Goal: Communication & Community: Answer question/provide support

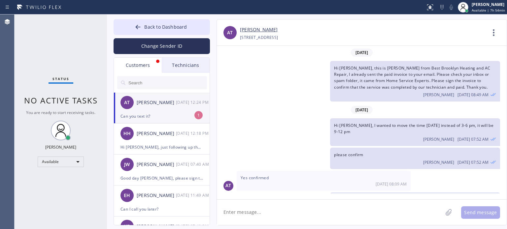
scroll to position [194, 0]
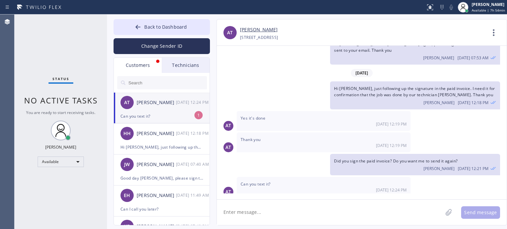
click at [157, 115] on div "Can you text it?" at bounding box center [162, 117] width 83 height 8
click at [279, 219] on textarea at bounding box center [330, 212] width 226 height 25
click at [255, 212] on textarea at bounding box center [330, 212] width 226 height 25
paste textarea "[URL][DOMAIN_NAME]"
type textarea "[URL][DOMAIN_NAME]"
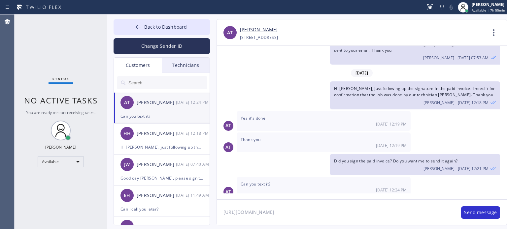
click at [255, 211] on textarea "[URL][DOMAIN_NAME]" at bounding box center [336, 212] width 238 height 25
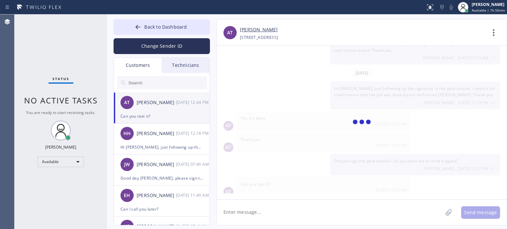
scroll to position [224, 0]
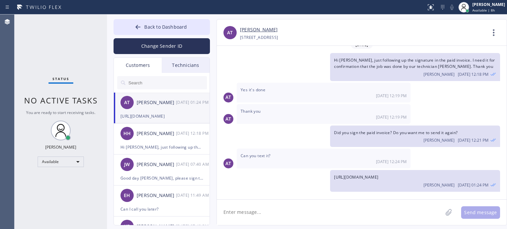
click at [401, 212] on textarea at bounding box center [330, 212] width 226 height 25
click at [277, 212] on textarea at bounding box center [330, 212] width 226 height 25
click at [391, 41] on div "[PHONE_NUMBER] Choose phone number [PHONE_NUMBER] [STREET_ADDRESS]" at bounding box center [363, 38] width 246 height 8
drag, startPoint x: 157, startPoint y: 26, endPoint x: 165, endPoint y: 26, distance: 7.6
click at [158, 26] on span "Back to Dashboard" at bounding box center [165, 27] width 43 height 6
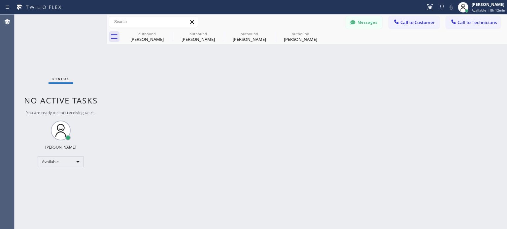
click at [408, 23] on span "Call to Customer" at bounding box center [418, 22] width 35 height 6
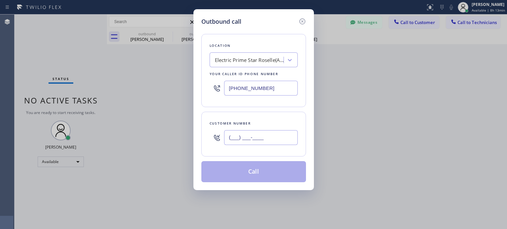
click at [266, 138] on input "(___) ___-____" at bounding box center [261, 137] width 74 height 15
paste input "201) 519-3217"
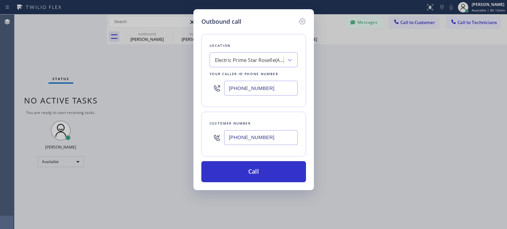
type input "[PHONE_NUMBER]"
click at [245, 81] on input "[PHONE_NUMBER]" at bounding box center [261, 88] width 74 height 15
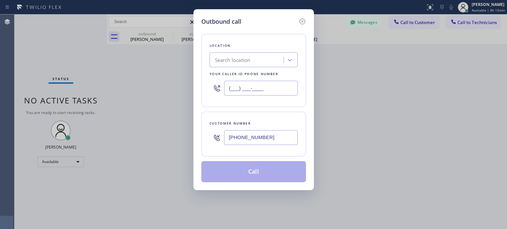
type input "(___) ___-____"
click at [248, 63] on div "Search location" at bounding box center [233, 60] width 36 height 8
paste input "BPK Electrical Contractors LLC"
type input "BPK Electrical Contractors LLC"
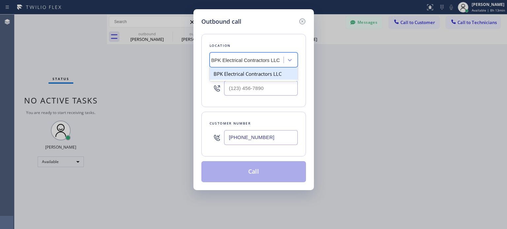
click at [245, 79] on div "BPK Electrical Contractors LLC" at bounding box center [254, 74] width 88 height 12
type input "[PHONE_NUMBER]"
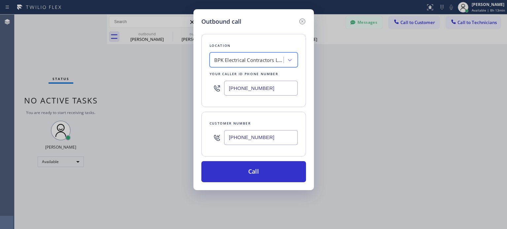
scroll to position [0, 0]
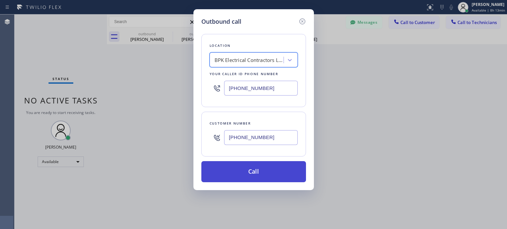
click at [253, 177] on button "Call" at bounding box center [253, 171] width 105 height 21
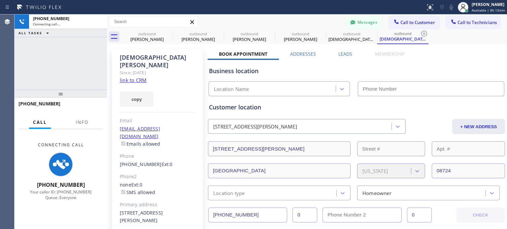
type input "[PHONE_NUMBER]"
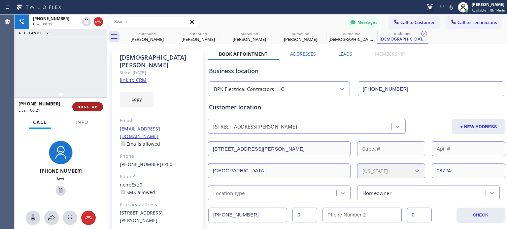
click at [96, 108] on span "HANG UP" at bounding box center [88, 107] width 20 height 5
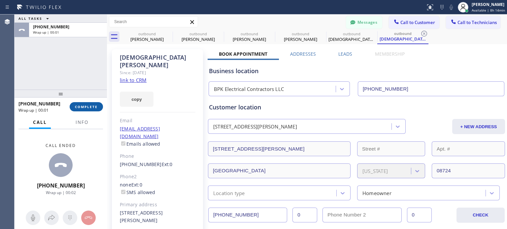
click at [99, 104] on button "COMPLETE" at bounding box center [86, 106] width 33 height 9
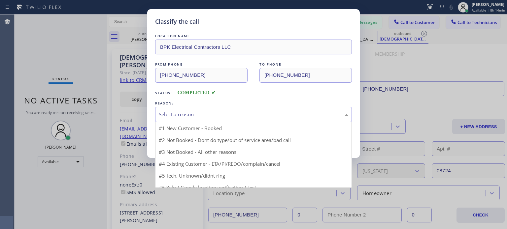
click at [193, 110] on div "Select a reason" at bounding box center [253, 115] width 197 height 16
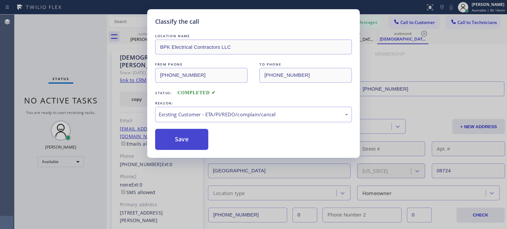
click at [188, 131] on button "Save" at bounding box center [181, 139] width 53 height 21
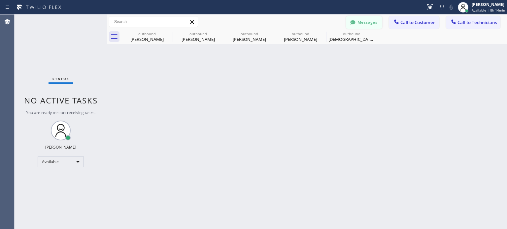
click at [361, 24] on button "Messages" at bounding box center [364, 22] width 36 height 13
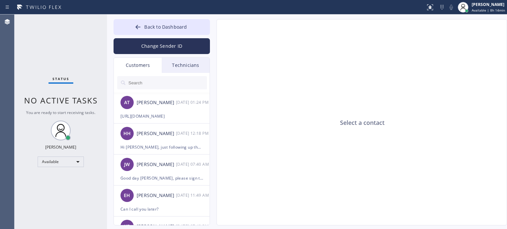
click at [147, 84] on input "text" at bounding box center [167, 82] width 79 height 13
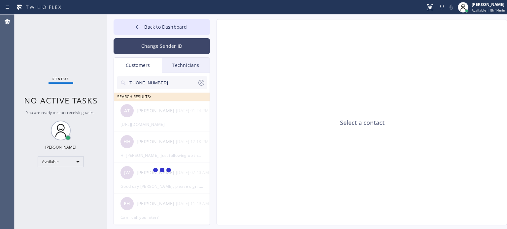
click at [171, 41] on button "Change Sender ID" at bounding box center [162, 46] width 96 height 16
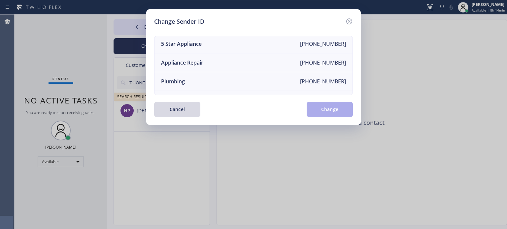
scroll to position [77, 0]
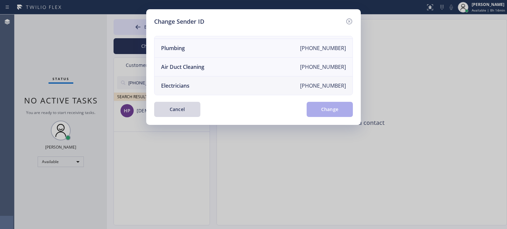
click at [192, 82] on li "Electricians [PHONE_NUMBER]" at bounding box center [254, 86] width 198 height 18
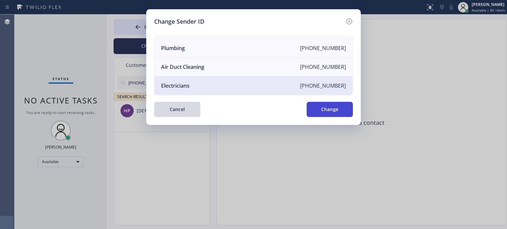
click at [315, 110] on button "Change" at bounding box center [330, 109] width 46 height 15
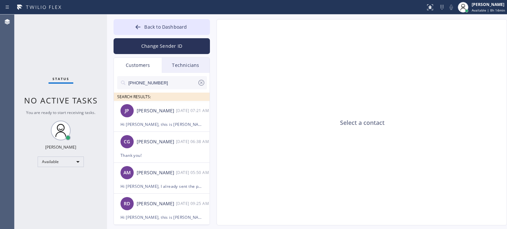
click at [149, 84] on input "[PHONE_NUMBER]" at bounding box center [163, 82] width 70 height 13
click at [150, 83] on input "[PHONE_NUMBER]" at bounding box center [163, 82] width 70 height 13
click at [153, 82] on input "[PHONE_NUMBER]" at bounding box center [163, 82] width 70 height 13
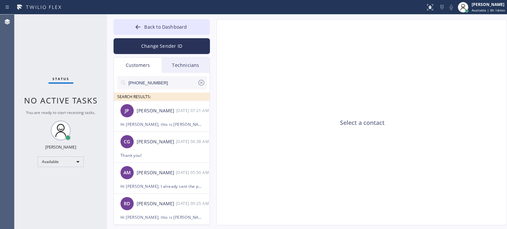
click at [153, 82] on input "[PHONE_NUMBER]" at bounding box center [163, 82] width 70 height 13
paste input "text"
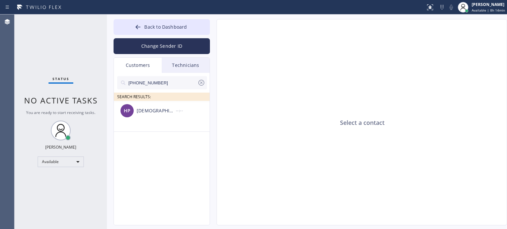
type input "[PHONE_NUMBER]"
click at [139, 85] on input "[PHONE_NUMBER]" at bounding box center [163, 82] width 70 height 13
click at [162, 46] on button "Change Sender ID" at bounding box center [162, 46] width 96 height 16
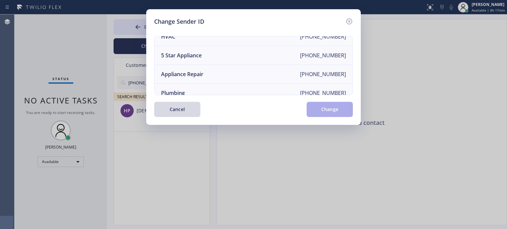
scroll to position [0, 0]
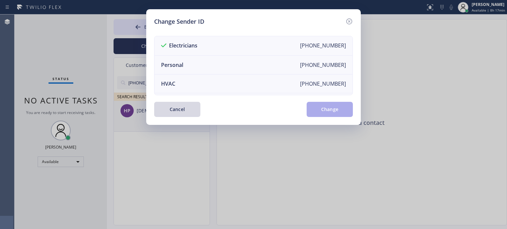
drag, startPoint x: 180, startPoint y: 105, endPoint x: 153, endPoint y: 104, distance: 26.8
click at [178, 105] on button "Cancel" at bounding box center [177, 109] width 46 height 15
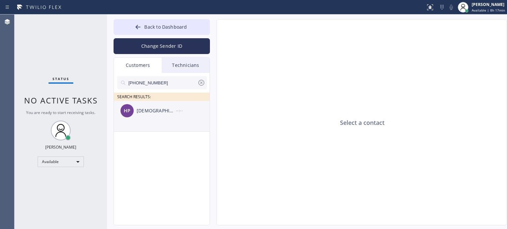
click at [144, 108] on div "[DEMOGRAPHIC_DATA][PERSON_NAME]" at bounding box center [156, 111] width 39 height 8
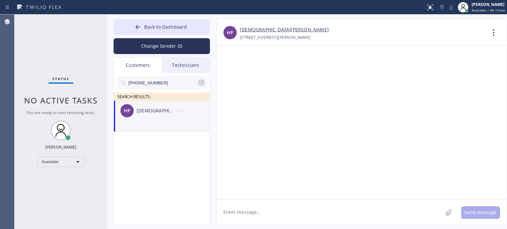
click at [265, 212] on textarea at bounding box center [330, 212] width 226 height 25
paste textarea "BPK Electrical Contractors LLC"
click at [365, 216] on textarea "Hi [PERSON_NAME], this is [PERSON_NAME] from BPK Electrical Contractors LLC" at bounding box center [336, 212] width 238 height 25
click at [387, 213] on textarea "Hi [PERSON_NAME], this is [PERSON_NAME] from BPK Electrical Contractors LLC," at bounding box center [336, 212] width 238 height 25
paste textarea "BPK Electrical Contractors LLC"
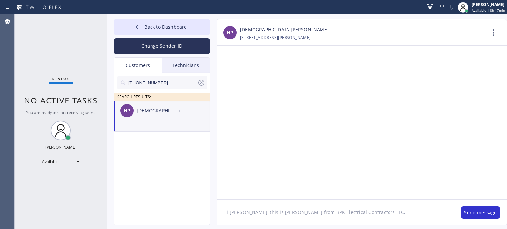
click at [382, 209] on textarea "Hi [PERSON_NAME], this is [PERSON_NAME] from BPK Electrical Contractors LLC," at bounding box center [336, 212] width 238 height 25
paste textarea "I already sent the paid invoice to your email. Please check your inbox or spam …"
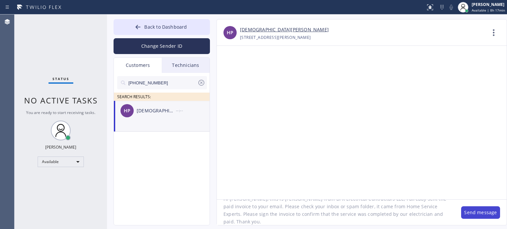
type textarea "Hi [PERSON_NAME], this is [PERSON_NAME] from BPK Electrical Contractors LLC, I …"
click at [467, 215] on button "Send message" at bounding box center [480, 213] width 39 height 13
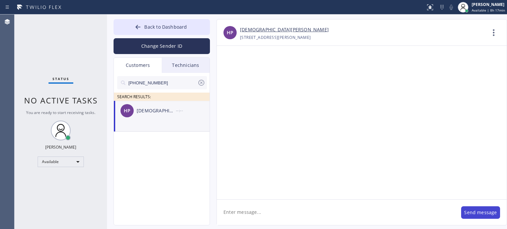
scroll to position [0, 0]
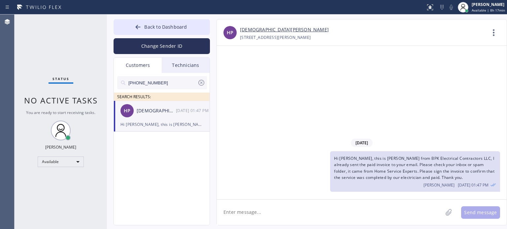
click at [200, 85] on icon at bounding box center [201, 83] width 6 height 6
click at [140, 24] on icon at bounding box center [138, 27] width 7 height 7
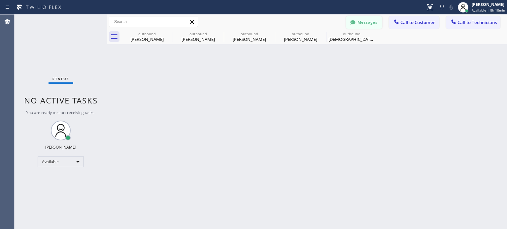
click at [371, 22] on button "Messages" at bounding box center [364, 22] width 36 height 13
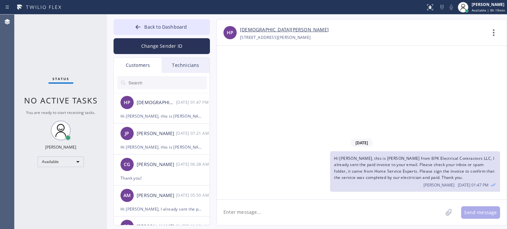
drag, startPoint x: 205, startPoint y: 27, endPoint x: 309, endPoint y: 35, distance: 105.0
click at [205, 27] on button "Back to Dashboard" at bounding box center [162, 27] width 96 height 16
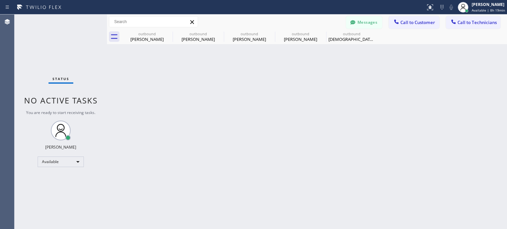
drag, startPoint x: 417, startPoint y: 19, endPoint x: 412, endPoint y: 23, distance: 6.4
click at [417, 19] on span "Call to Customer" at bounding box center [418, 22] width 35 height 6
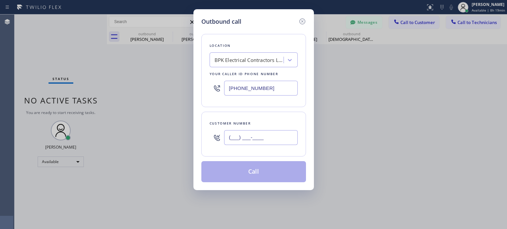
drag, startPoint x: 273, startPoint y: 136, endPoint x: 247, endPoint y: 100, distance: 44.4
click at [272, 135] on input "(___) ___-____" at bounding box center [261, 137] width 74 height 15
paste input "551) 795-1696"
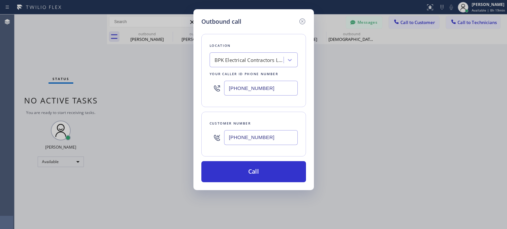
type input "[PHONE_NUMBER]"
click at [250, 86] on input "[PHONE_NUMBER]" at bounding box center [261, 88] width 74 height 15
drag, startPoint x: 250, startPoint y: 86, endPoint x: 226, endPoint y: 76, distance: 25.8
click at [250, 86] on input "[PHONE_NUMBER]" at bounding box center [261, 88] width 74 height 15
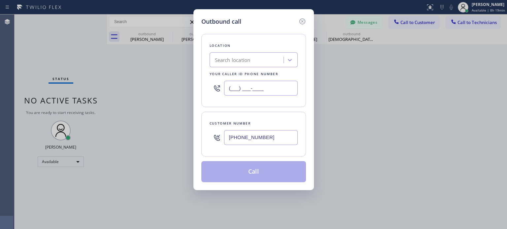
type input "(___) ___-____"
click at [226, 60] on div "Search location" at bounding box center [233, 60] width 36 height 8
paste input "Electrical Land [GEOGRAPHIC_DATA][PERSON_NAME](ABB Electric)"
type input "Electrical Land [GEOGRAPHIC_DATA][PERSON_NAME](ABB Electric)"
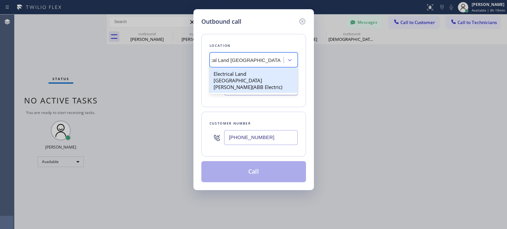
click at [240, 74] on div "Electrical Land [GEOGRAPHIC_DATA][PERSON_NAME](ABB Electric)" at bounding box center [254, 80] width 88 height 25
type input "[PHONE_NUMBER]"
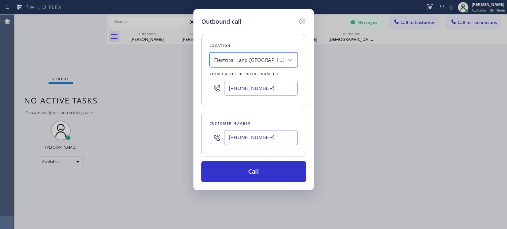
scroll to position [0, 0]
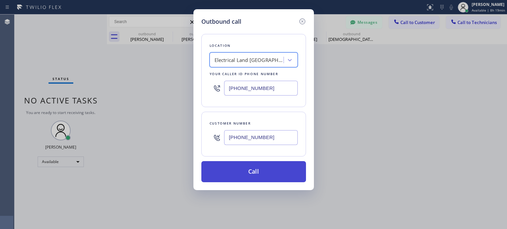
click at [250, 172] on button "Call" at bounding box center [253, 171] width 105 height 21
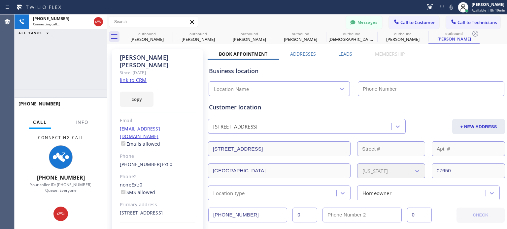
type input "[PHONE_NUMBER]"
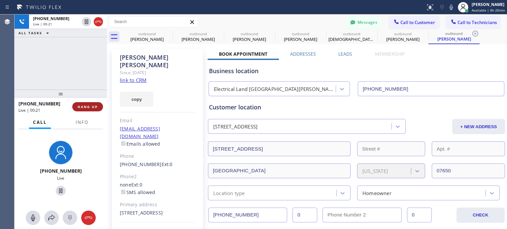
click at [88, 107] on span "HANG UP" at bounding box center [88, 107] width 20 height 5
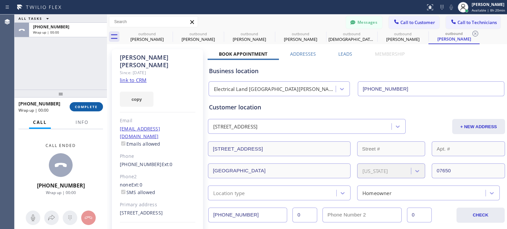
click at [88, 107] on span "COMPLETE" at bounding box center [86, 107] width 23 height 5
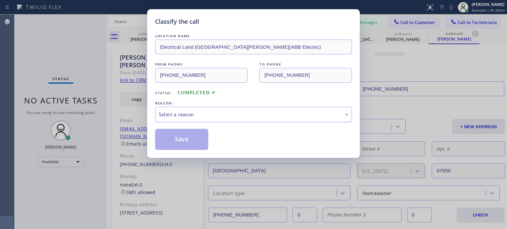
drag, startPoint x: 205, startPoint y: 116, endPoint x: 211, endPoint y: 121, distance: 7.2
click at [206, 116] on div "Select a reason" at bounding box center [254, 115] width 190 height 8
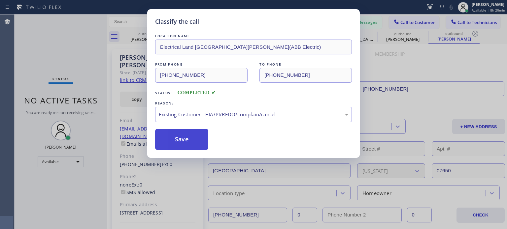
click at [196, 136] on button "Save" at bounding box center [181, 139] width 53 height 21
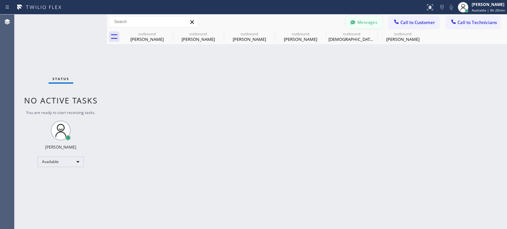
click at [366, 20] on button "Messages" at bounding box center [364, 22] width 36 height 13
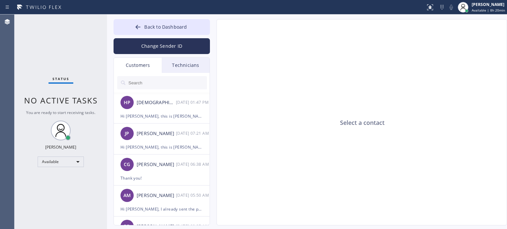
click at [130, 82] on input "text" at bounding box center [167, 82] width 79 height 13
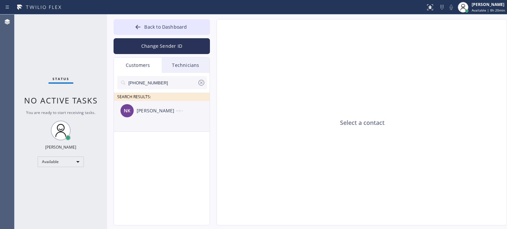
click at [157, 113] on div "[PERSON_NAME]" at bounding box center [156, 111] width 39 height 8
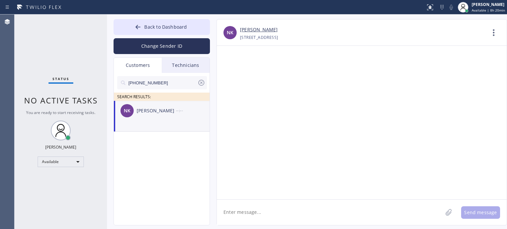
click at [254, 213] on textarea at bounding box center [330, 212] width 226 height 25
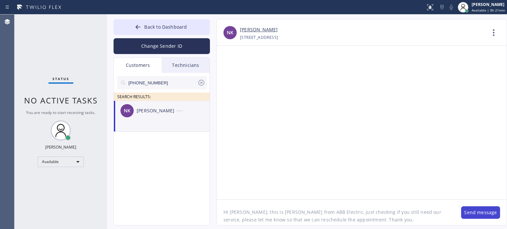
type textarea "Hi [PERSON_NAME], this is [PERSON_NAME] from ABB Electric, just checking if you…"
click at [481, 213] on button "Send message" at bounding box center [480, 213] width 39 height 13
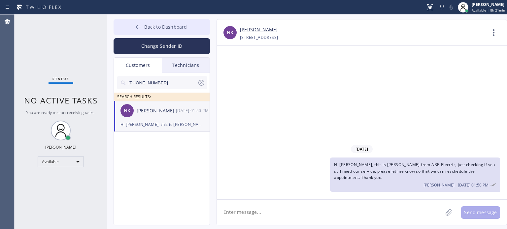
click at [163, 23] on button "Back to Dashboard" at bounding box center [162, 27] width 96 height 16
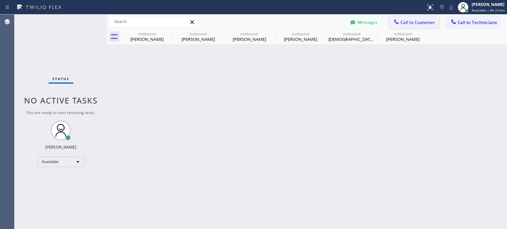
click at [399, 21] on icon at bounding box center [396, 21] width 7 height 7
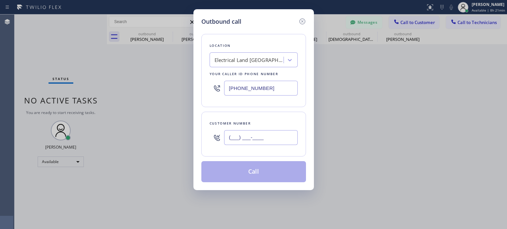
click at [283, 140] on input "(___) ___-____" at bounding box center [261, 137] width 74 height 15
paste input "909) 436-7928"
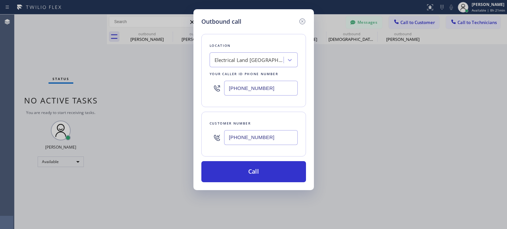
type input "[PHONE_NUMBER]"
click at [242, 91] on input "[PHONE_NUMBER]" at bounding box center [261, 88] width 74 height 15
drag, startPoint x: 242, startPoint y: 91, endPoint x: 211, endPoint y: 83, distance: 31.7
click at [234, 86] on input "[PHONE_NUMBER]" at bounding box center [261, 88] width 74 height 15
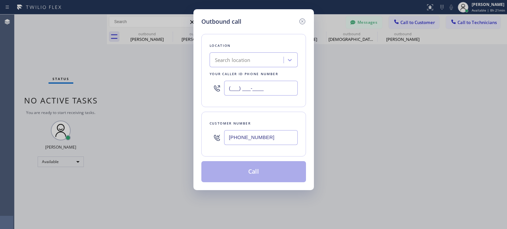
type input "(___) ___-____"
click at [229, 58] on div "Search location" at bounding box center [233, 60] width 36 height 8
paste input "City Electricians Roselle(Igm Electrical & Construction Co Inc)"
type input "City Electricians Roselle(Igm Electrical & Construction Co Inc)"
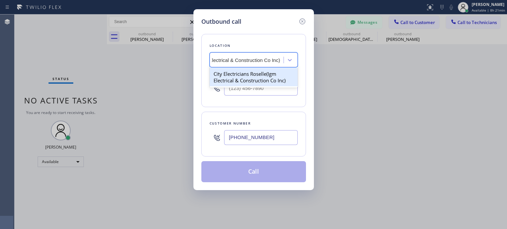
click at [244, 77] on div "City Electricians Roselle(Igm Electrical & Construction Co Inc)" at bounding box center [254, 77] width 88 height 18
type input "[PHONE_NUMBER]"
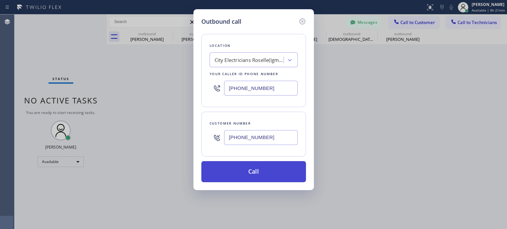
click at [258, 168] on button "Call" at bounding box center [253, 171] width 105 height 21
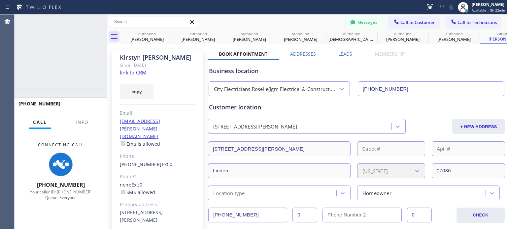
type input "[PHONE_NUMBER]"
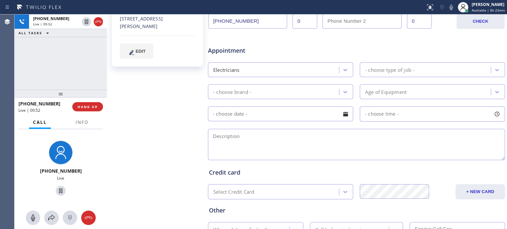
scroll to position [198, 0]
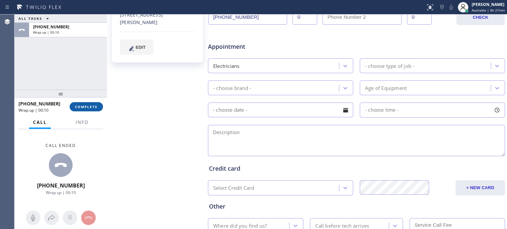
click at [97, 108] on span "COMPLETE" at bounding box center [86, 107] width 23 height 5
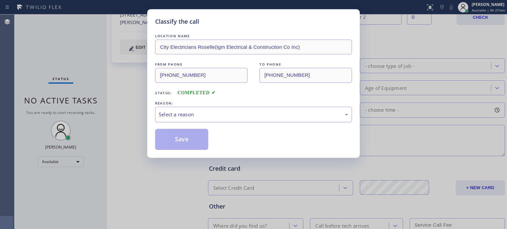
click at [184, 118] on div "Select a reason" at bounding box center [254, 115] width 190 height 8
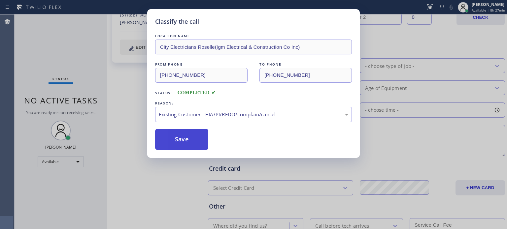
click at [194, 135] on button "Save" at bounding box center [181, 139] width 53 height 21
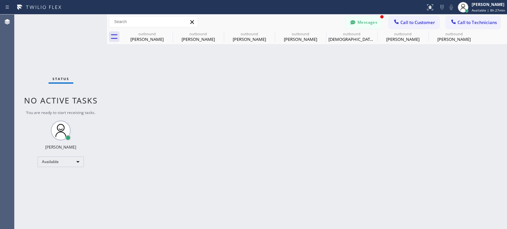
click at [374, 16] on div "Messages Call to Customer Call to Technicians Outbound call Location City Elect…" at bounding box center [307, 22] width 400 height 15
click at [372, 22] on button "Messages" at bounding box center [364, 22] width 36 height 13
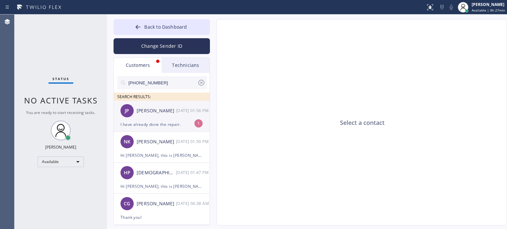
click at [152, 124] on div "I have already done the repair." at bounding box center [162, 125] width 83 height 8
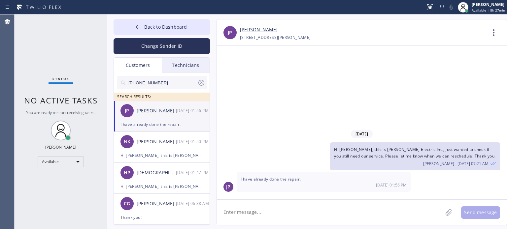
click at [254, 214] on textarea at bounding box center [330, 212] width 226 height 25
type textarea "got it, thank you for letting me know"
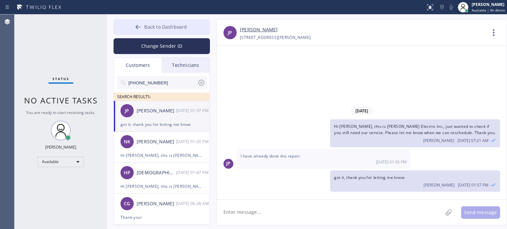
click at [188, 27] on button "Back to Dashboard" at bounding box center [162, 27] width 96 height 16
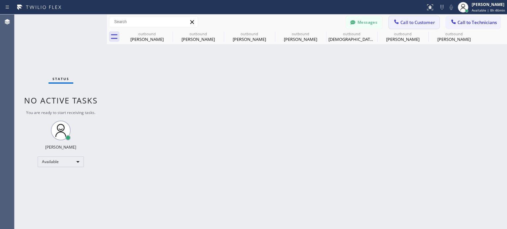
click at [397, 22] on icon at bounding box center [396, 21] width 4 height 4
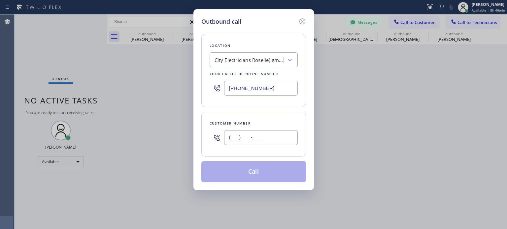
drag, startPoint x: 288, startPoint y: 134, endPoint x: 289, endPoint y: 127, distance: 7.0
click at [288, 134] on input "(___) ___-____" at bounding box center [261, 137] width 74 height 15
paste input "732) 207-7113"
type input "[PHONE_NUMBER]"
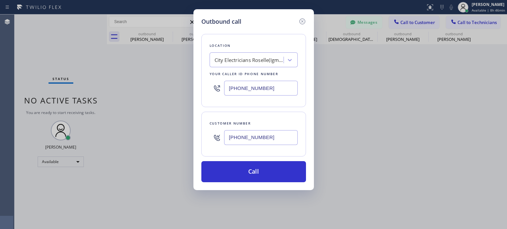
click at [258, 87] on input "[PHONE_NUMBER]" at bounding box center [261, 88] width 74 height 15
drag, startPoint x: 258, startPoint y: 87, endPoint x: 241, endPoint y: 71, distance: 23.4
click at [257, 85] on input "[PHONE_NUMBER]" at bounding box center [261, 88] width 74 height 15
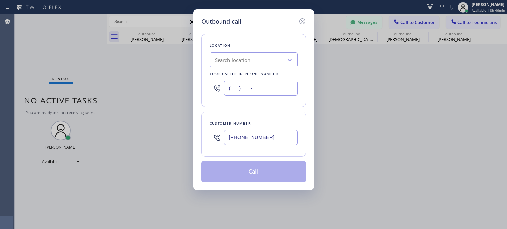
type input "(___) ___-____"
click at [232, 58] on div "Search location" at bounding box center [233, 60] width 36 height 8
paste input "Electric Expert Piscataway([PERSON_NAME] Electrical)"
type input "Electric Expert Piscataway([PERSON_NAME] Electrical)"
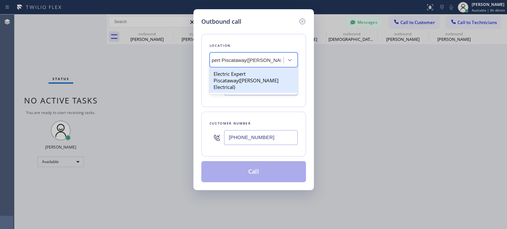
drag, startPoint x: 239, startPoint y: 74, endPoint x: 244, endPoint y: 88, distance: 15.0
click at [240, 75] on div "Electric Expert Piscataway([PERSON_NAME] Electrical)" at bounding box center [254, 80] width 88 height 25
type input "[PHONE_NUMBER]"
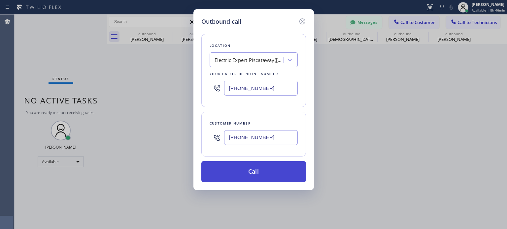
click at [255, 174] on button "Call" at bounding box center [253, 171] width 105 height 21
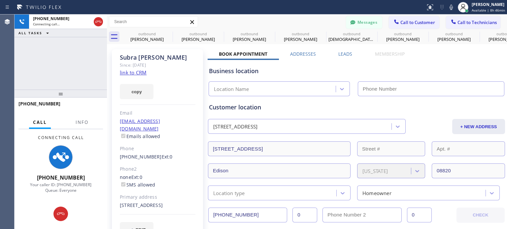
type input "[PHONE_NUMBER]"
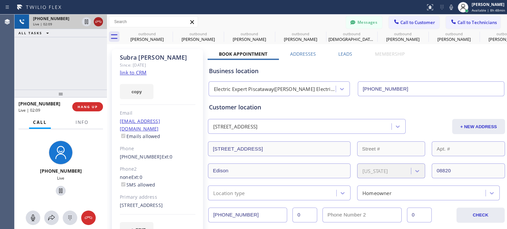
click at [101, 21] on icon at bounding box center [98, 22] width 8 height 8
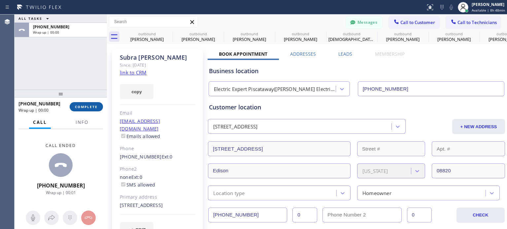
click at [93, 106] on span "COMPLETE" at bounding box center [86, 107] width 23 height 5
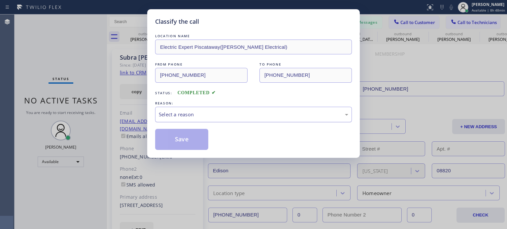
click at [172, 112] on div "Select a reason" at bounding box center [254, 115] width 190 height 8
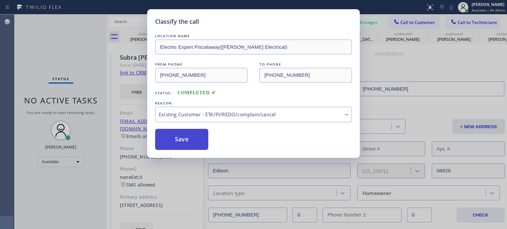
click at [170, 141] on button "Save" at bounding box center [181, 139] width 53 height 21
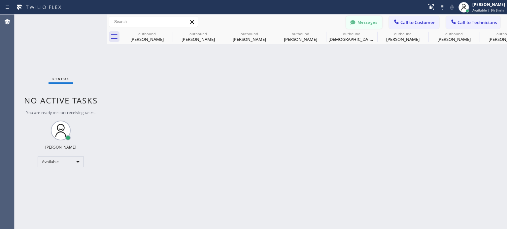
click at [346, 24] on button "Messages" at bounding box center [364, 22] width 36 height 13
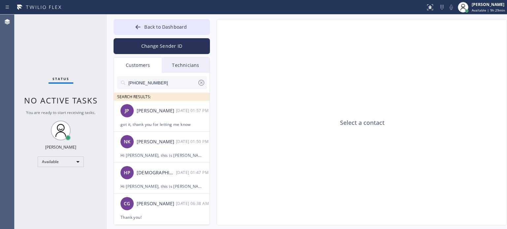
click at [348, 65] on div "Select a contact" at bounding box center [362, 122] width 291 height 207
click at [57, 157] on div "Available" at bounding box center [61, 162] width 46 height 11
click at [60, 173] on li "Offline" at bounding box center [60, 171] width 45 height 8
